Goal: Transaction & Acquisition: Purchase product/service

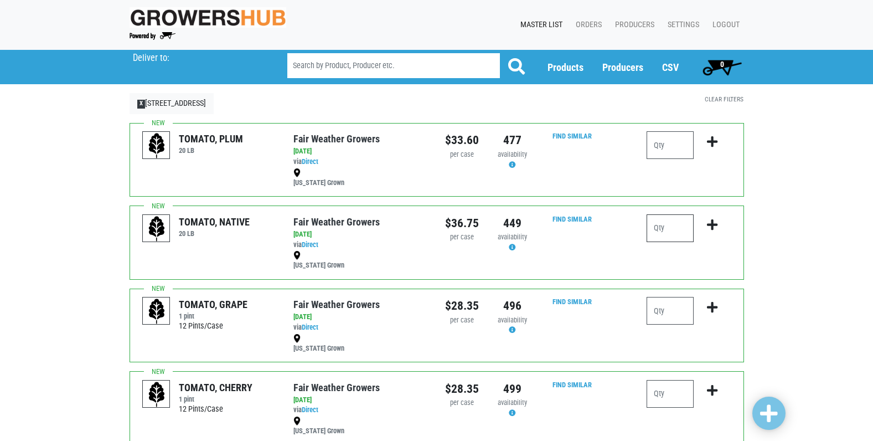
click at [670, 228] on input "number" at bounding box center [670, 228] width 47 height 28
type input "4"
click at [712, 221] on icon "submit" at bounding box center [712, 225] width 11 height 12
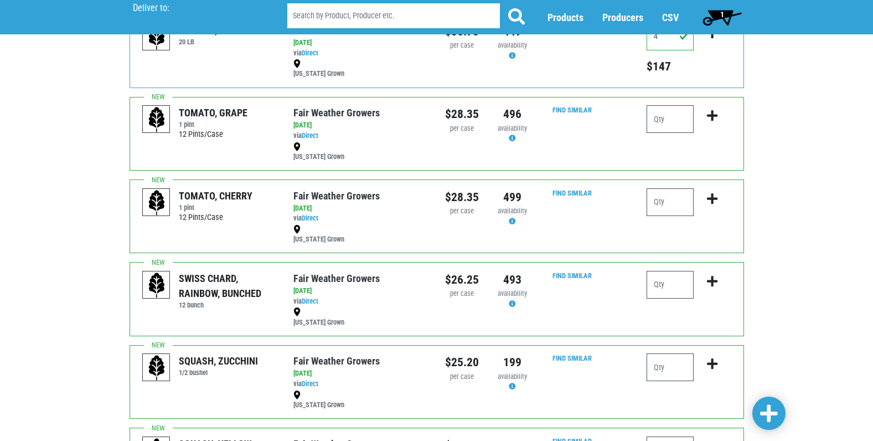
scroll to position [277, 0]
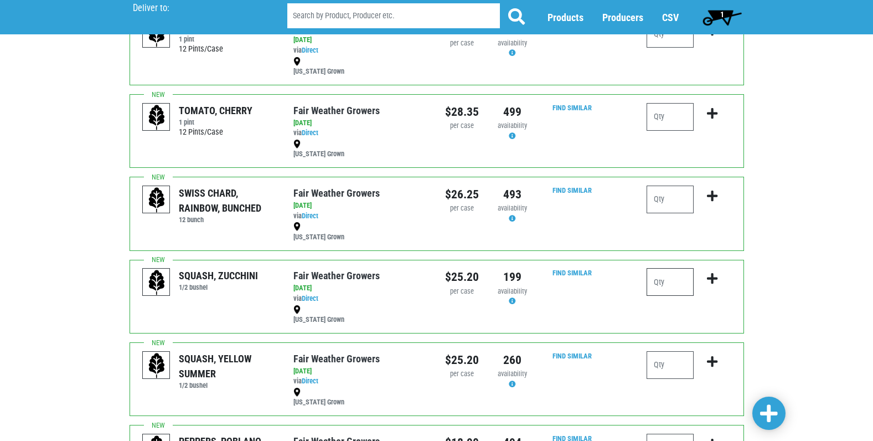
click at [662, 285] on input "number" at bounding box center [670, 282] width 47 height 28
type input "3"
click at [710, 275] on icon "submit" at bounding box center [712, 278] width 11 height 12
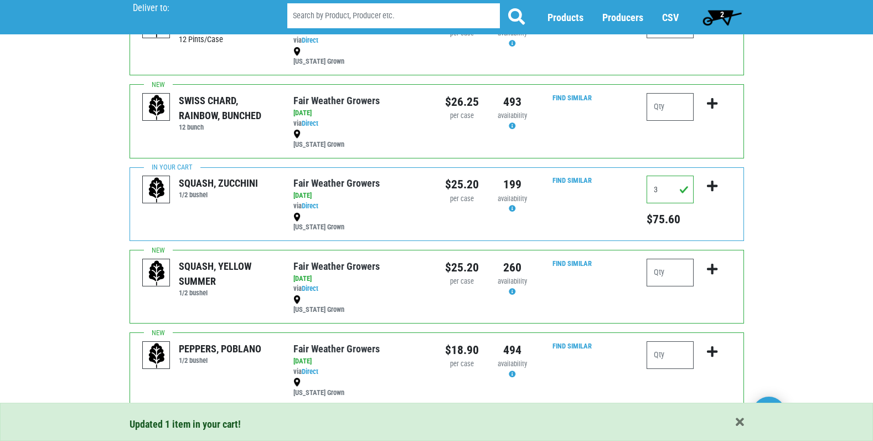
scroll to position [388, 0]
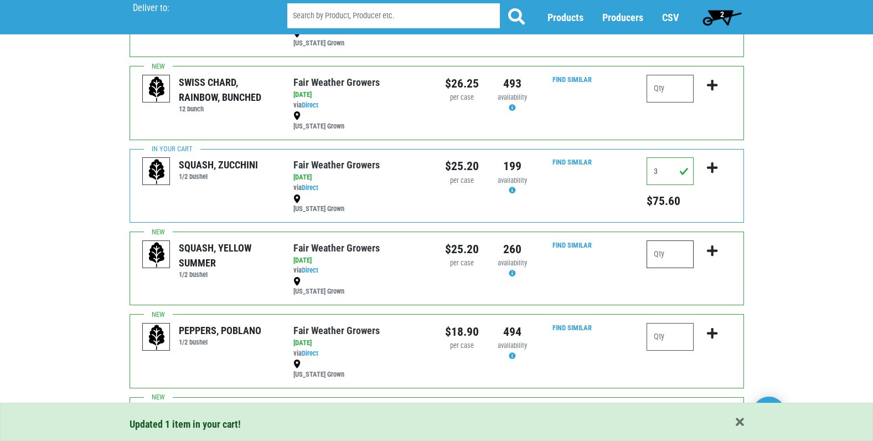
click at [675, 252] on input "number" at bounding box center [670, 254] width 47 height 28
type input "3"
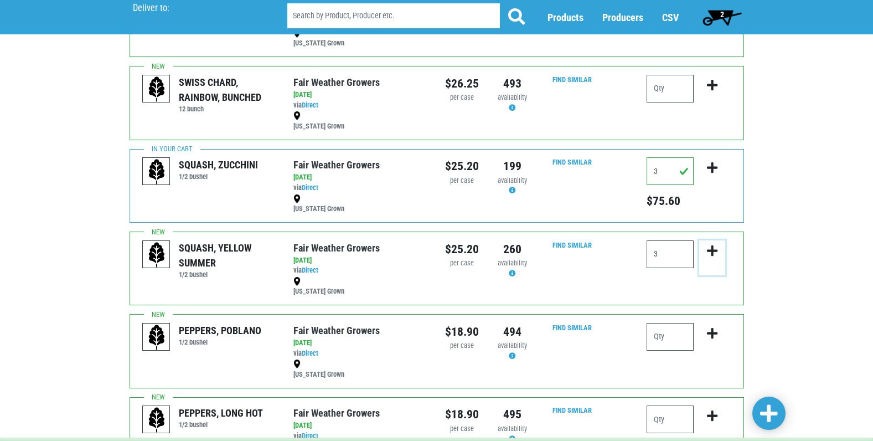
click at [714, 249] on icon "submit" at bounding box center [712, 251] width 11 height 12
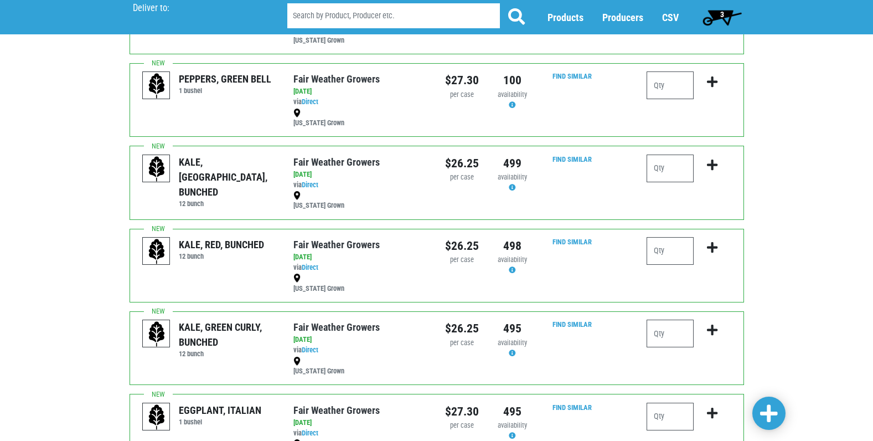
scroll to position [1218, 0]
click at [664, 247] on input "number" at bounding box center [670, 250] width 47 height 28
type input "1"
click at [713, 247] on icon "submit" at bounding box center [712, 247] width 11 height 12
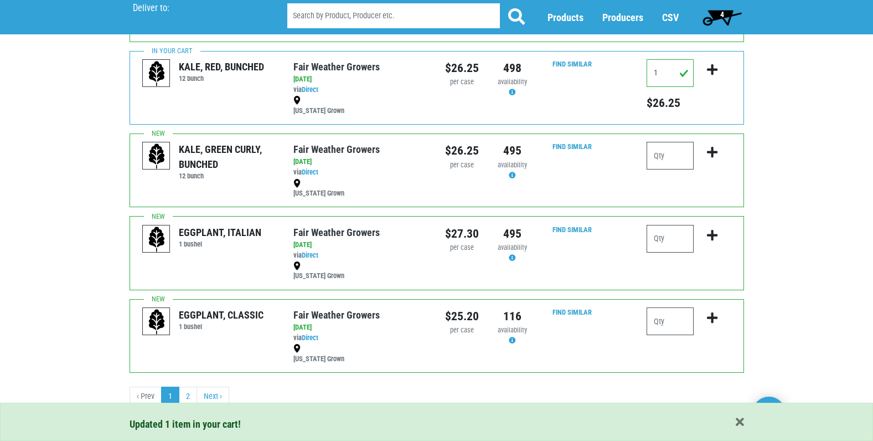
scroll to position [1397, 0]
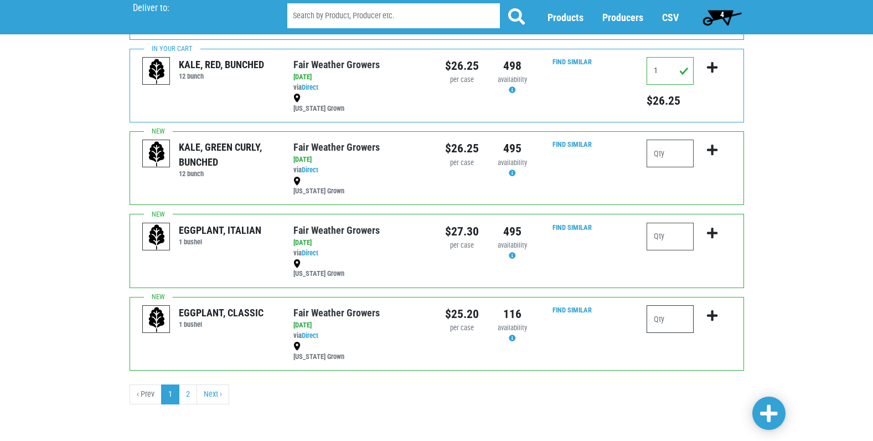
click at [671, 321] on input "number" at bounding box center [670, 319] width 47 height 28
type input "2"
click at [711, 313] on icon "submit" at bounding box center [712, 315] width 11 height 12
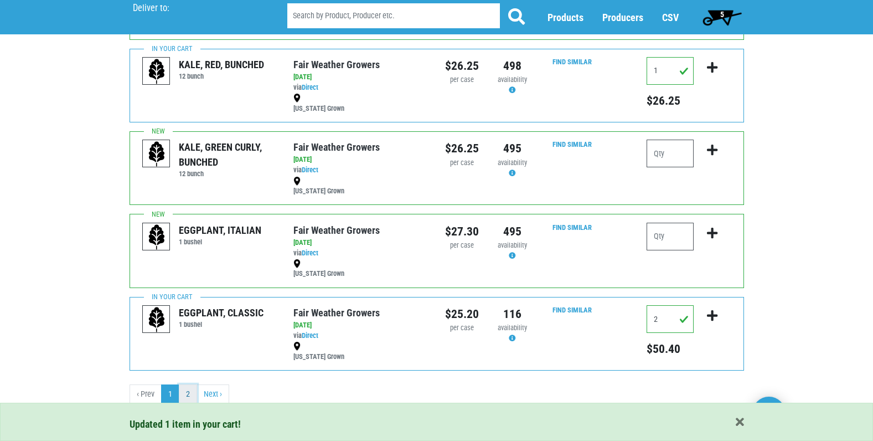
click at [190, 392] on link "2" at bounding box center [188, 394] width 18 height 20
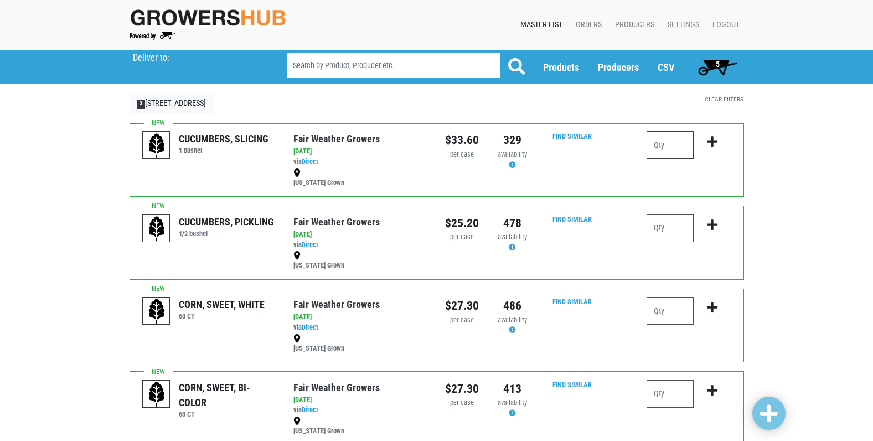
click at [668, 145] on input "number" at bounding box center [670, 145] width 47 height 28
type input "2"
click at [713, 138] on icon "submit" at bounding box center [712, 142] width 11 height 12
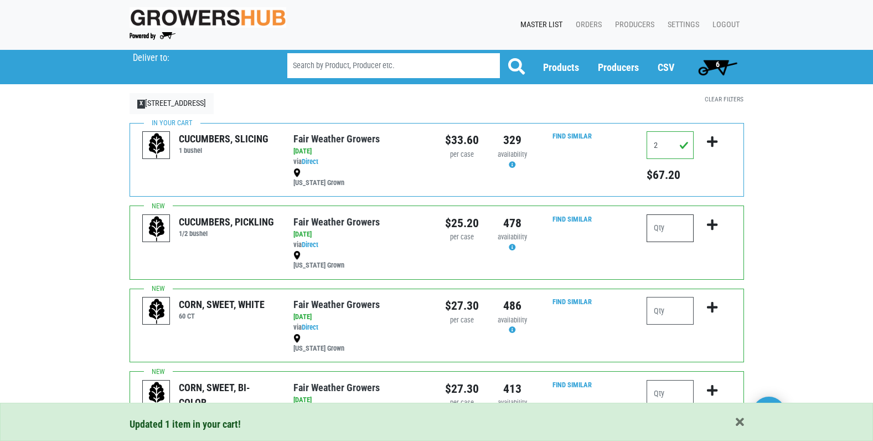
click at [659, 229] on input "number" at bounding box center [670, 228] width 47 height 28
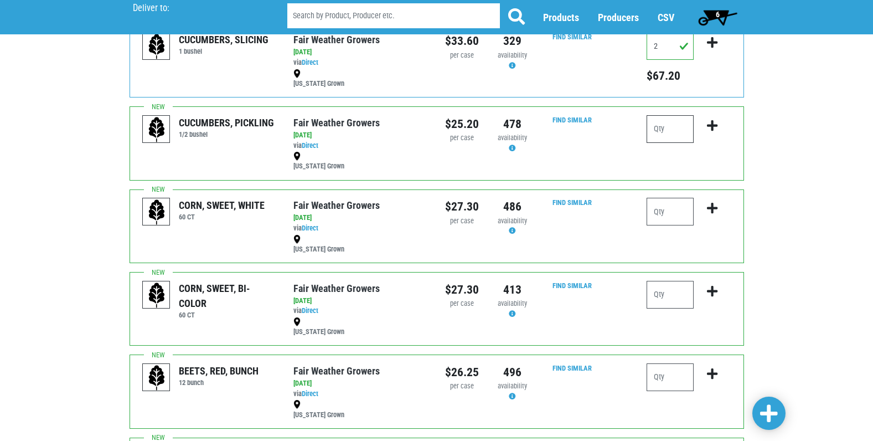
scroll to position [111, 0]
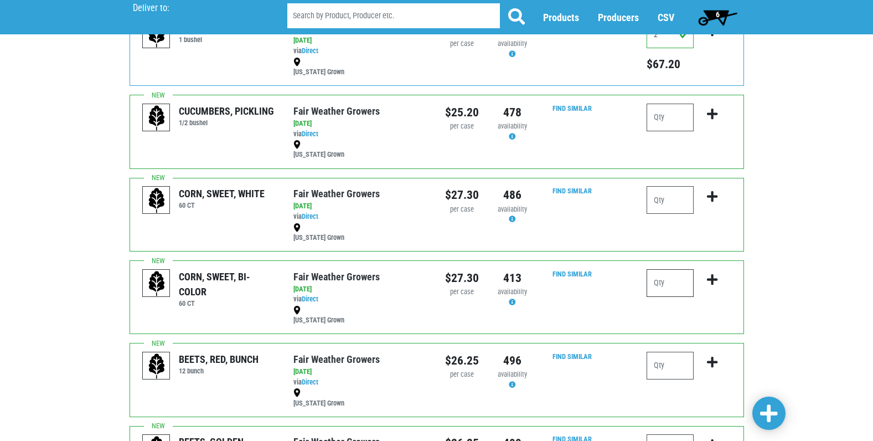
click at [672, 285] on input "number" at bounding box center [670, 283] width 47 height 28
type input "20"
click at [713, 277] on icon "submit" at bounding box center [712, 280] width 11 height 12
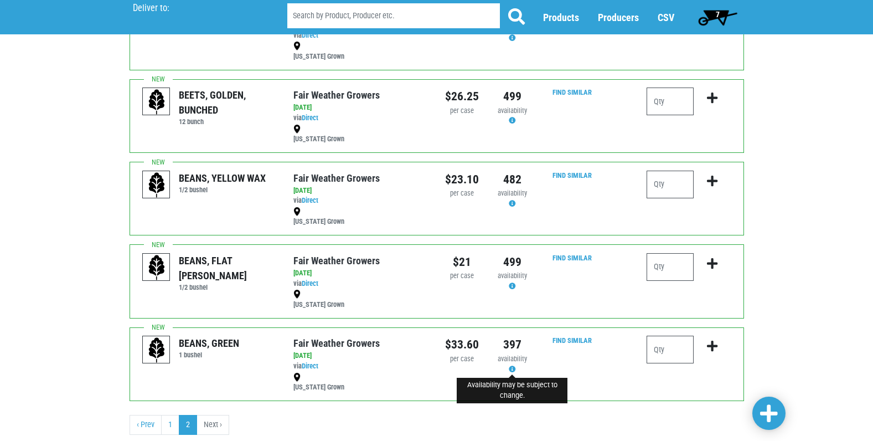
scroll to position [488, 0]
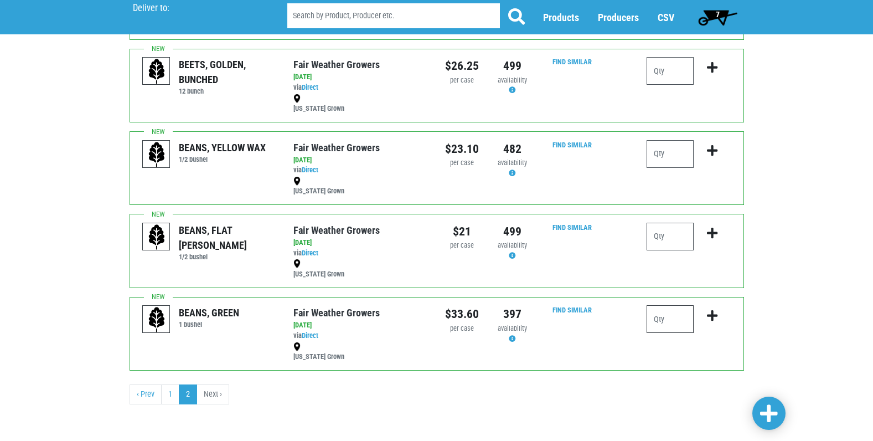
click at [663, 314] on input "number" at bounding box center [670, 319] width 47 height 28
type input "2"
click at [715, 311] on icon "submit" at bounding box center [712, 315] width 11 height 12
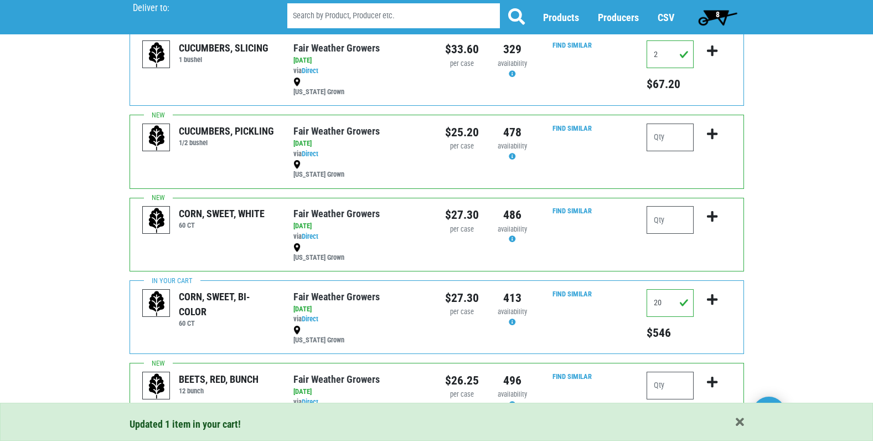
scroll to position [0, 0]
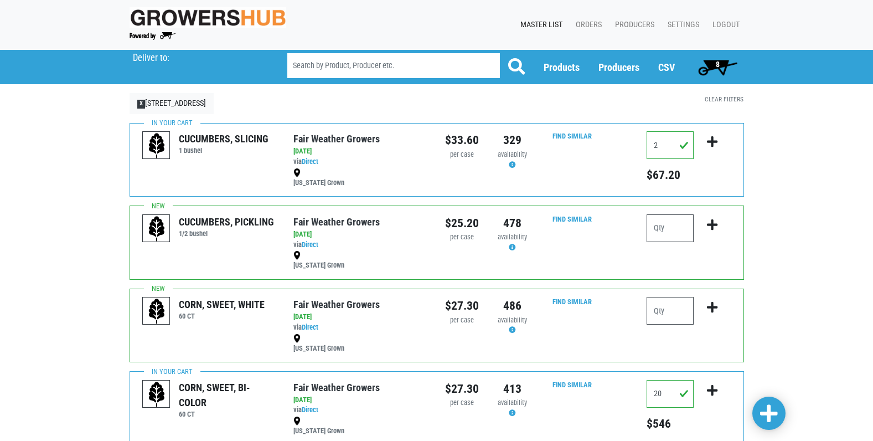
click at [719, 60] on span "8" at bounding box center [718, 64] width 4 height 9
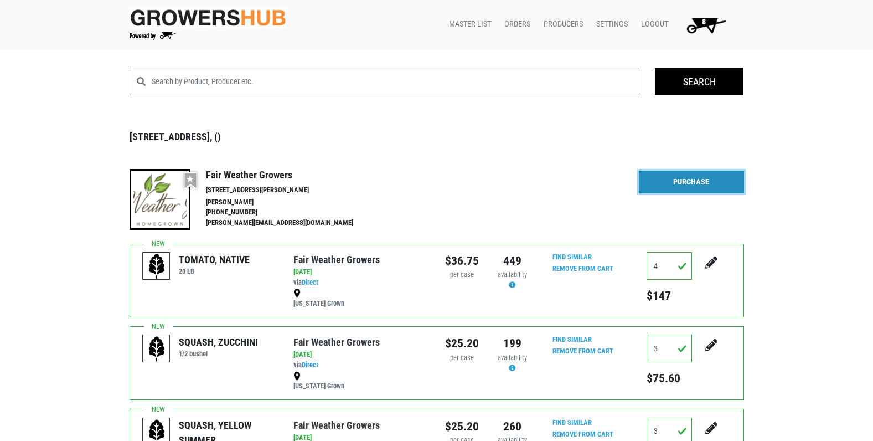
click at [677, 179] on link "Purchase" at bounding box center [691, 182] width 105 height 23
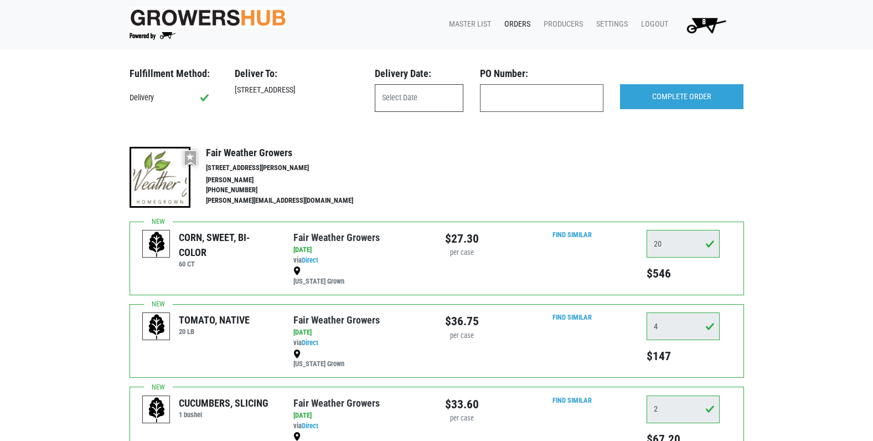
click at [416, 97] on input "text" at bounding box center [419, 98] width 89 height 28
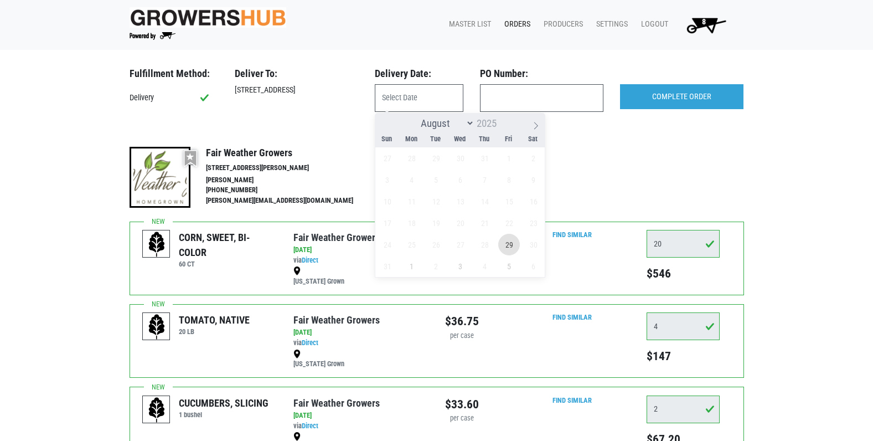
click at [507, 244] on span "29" at bounding box center [509, 245] width 22 height 22
type input "[DATE]"
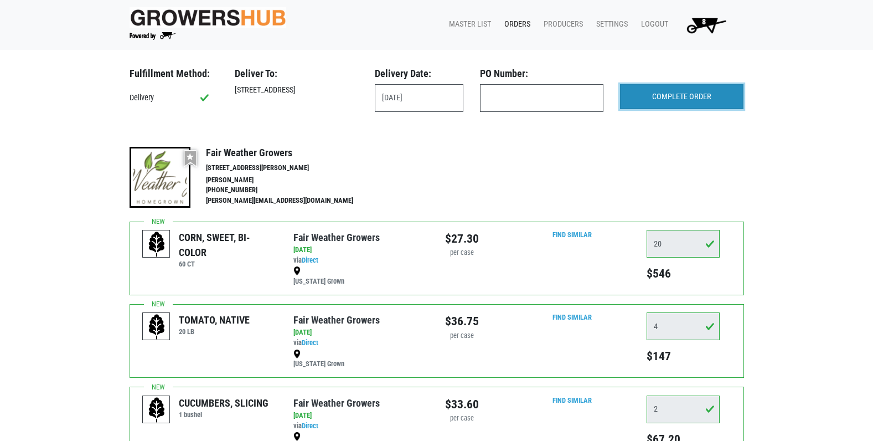
click at [698, 91] on input "COMPLETE ORDER" at bounding box center [681, 96] width 123 height 25
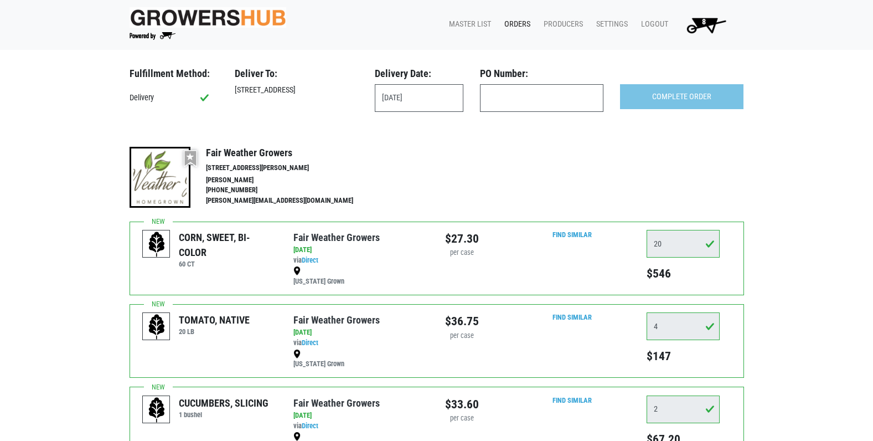
click at [517, 24] on link "Orders" at bounding box center [515, 24] width 39 height 21
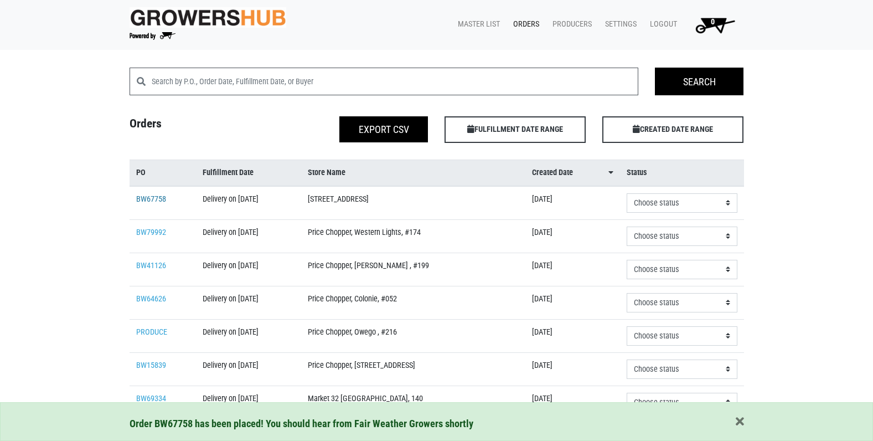
click at [153, 199] on link "BW67758" at bounding box center [151, 198] width 30 height 9
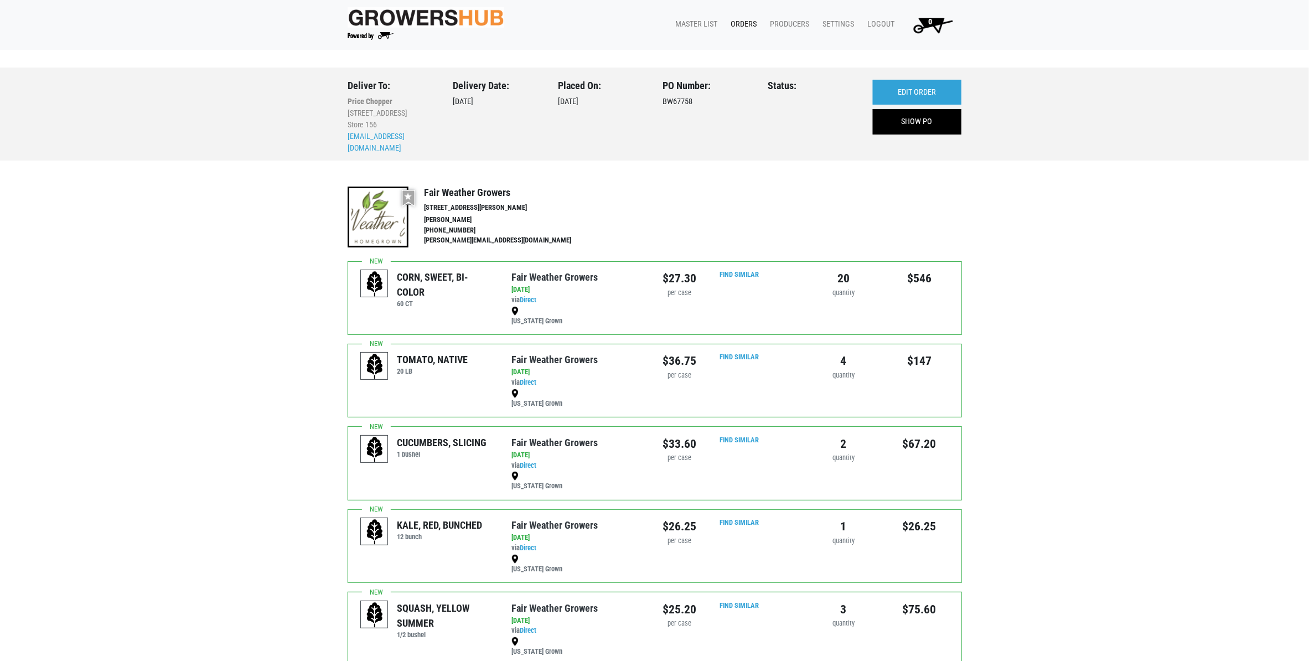
click at [734, 25] on link "Orders" at bounding box center [742, 24] width 39 height 21
